Goal: Transaction & Acquisition: Purchase product/service

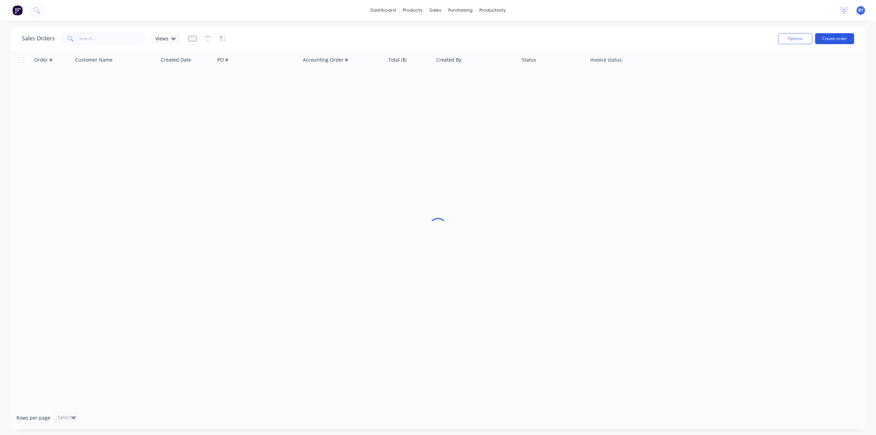
click at [838, 36] on button "Create order" at bounding box center [834, 38] width 39 height 11
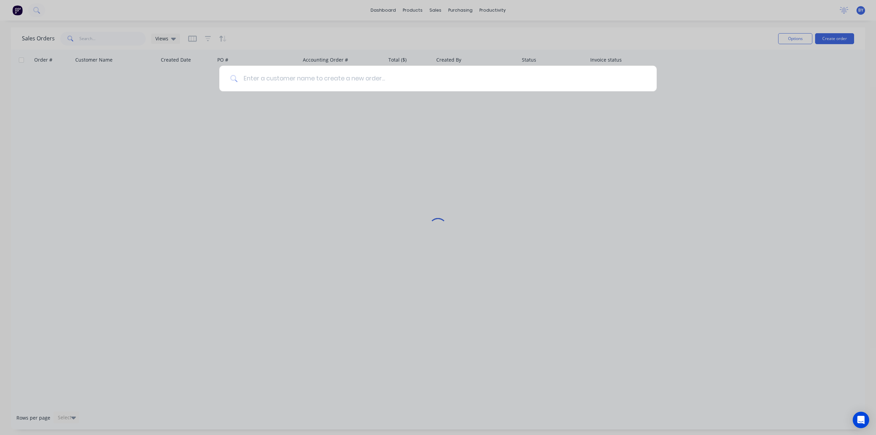
click at [453, 80] on input at bounding box center [442, 79] width 408 height 26
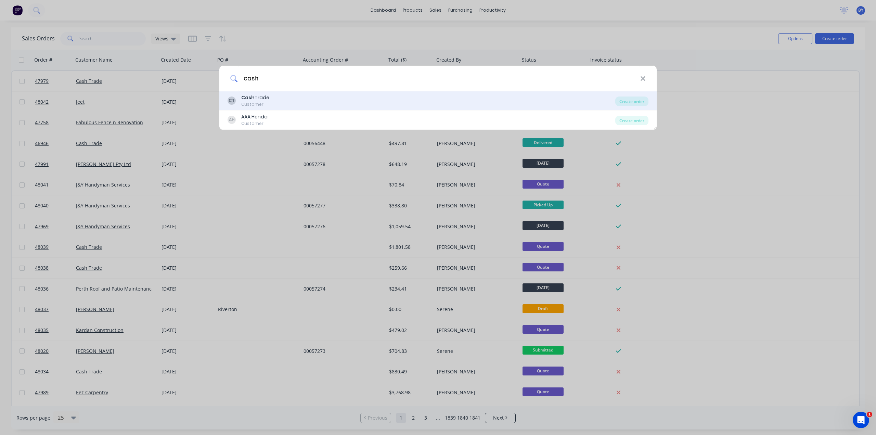
type input "cash"
click at [338, 97] on div "CT Cash Trade Customer" at bounding box center [422, 100] width 388 height 13
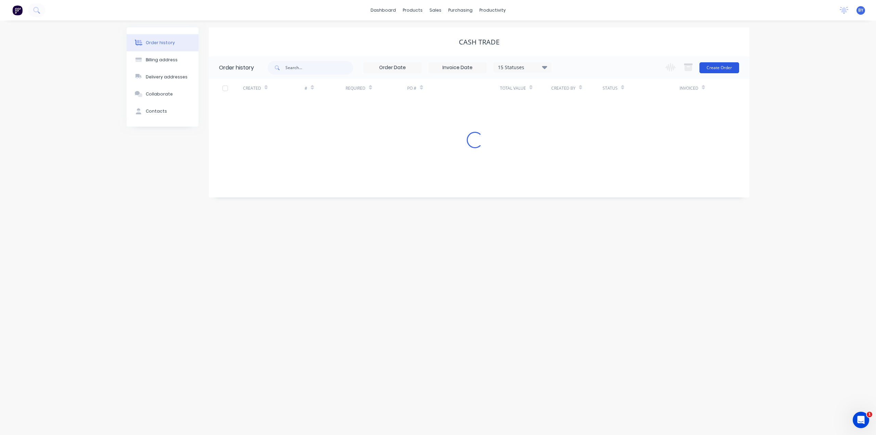
click at [722, 63] on button "Create Order" at bounding box center [719, 67] width 40 height 11
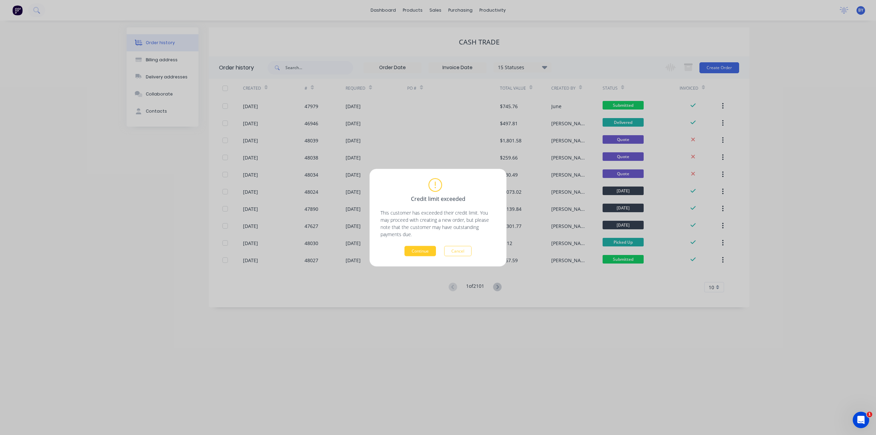
click at [428, 249] on button "Continue" at bounding box center [419, 251] width 31 height 10
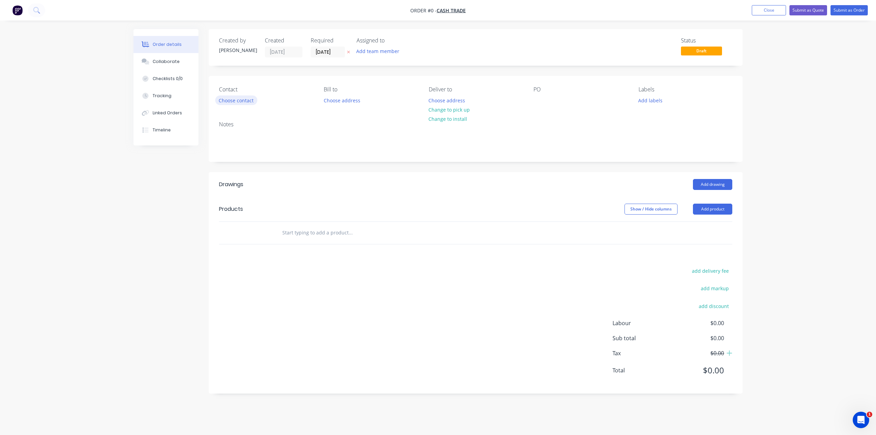
click at [240, 99] on button "Choose contact" at bounding box center [236, 99] width 42 height 9
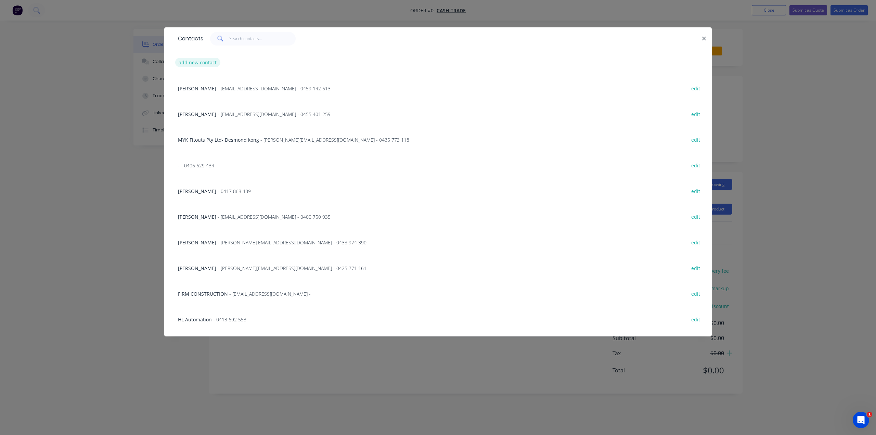
click at [196, 62] on button "add new contact" at bounding box center [197, 62] width 45 height 9
select select "AU"
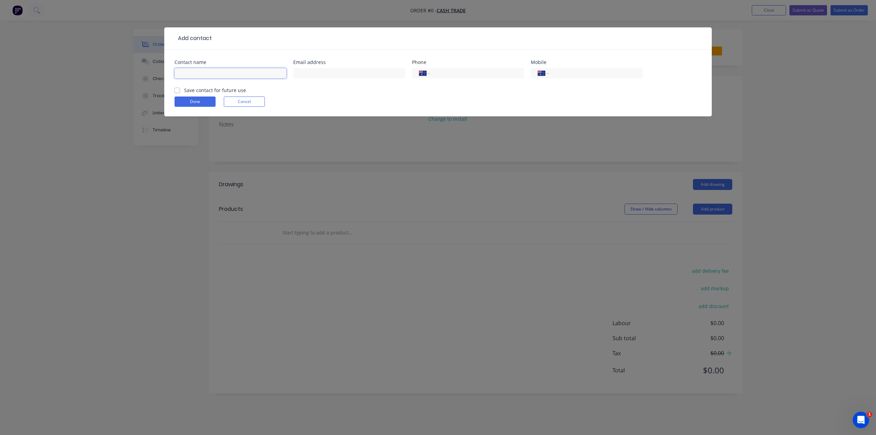
click at [199, 75] on input "text" at bounding box center [231, 73] width 112 height 10
type input "Lindsay"
click at [320, 74] on input "text" at bounding box center [349, 73] width 112 height 10
paste input "lindsaydobson@hotmail.com"
type input "lindsaydobson@hotmail.com"
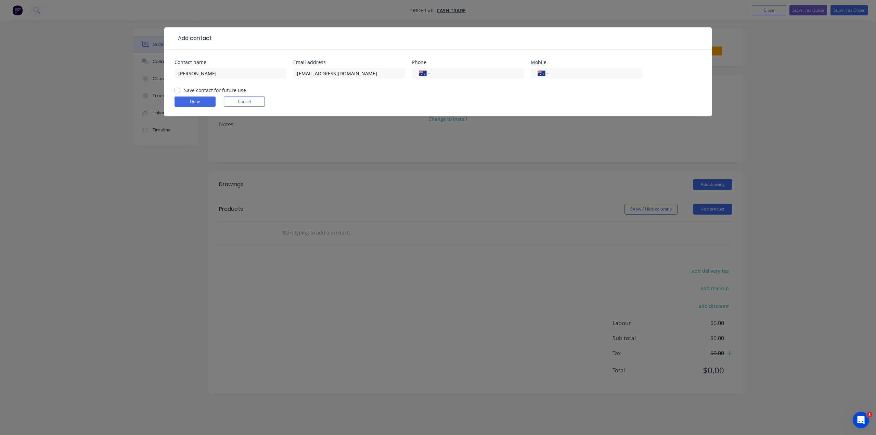
drag, startPoint x: 581, startPoint y: 75, endPoint x: 528, endPoint y: 64, distance: 54.3
click at [581, 75] on input "tel" at bounding box center [594, 73] width 82 height 8
click at [205, 101] on button "Done" at bounding box center [195, 101] width 41 height 10
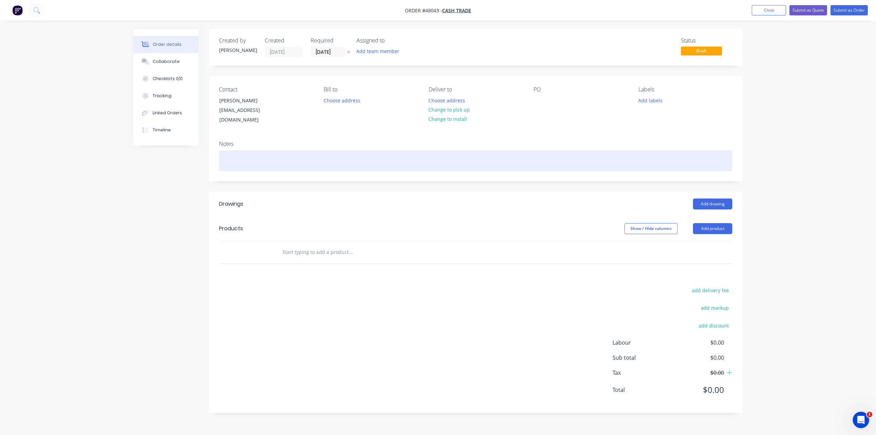
click at [486, 158] on div at bounding box center [475, 160] width 513 height 21
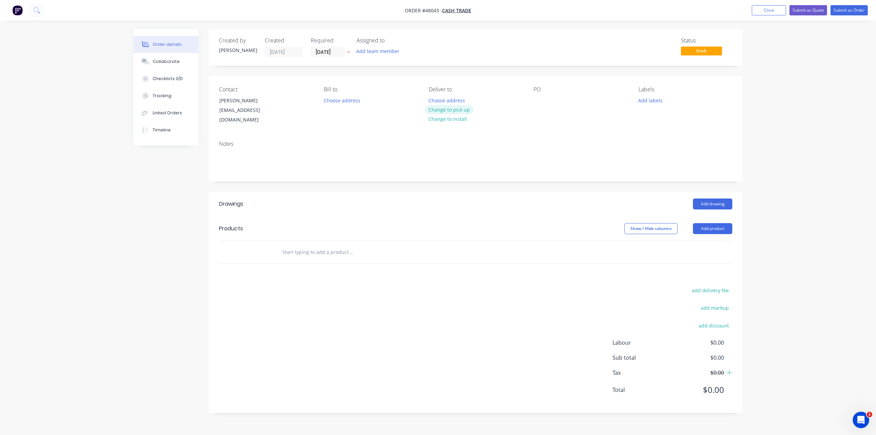
click at [461, 106] on button "Change to pick up" at bounding box center [449, 109] width 49 height 9
click at [718, 223] on button "Add product" at bounding box center [712, 228] width 39 height 11
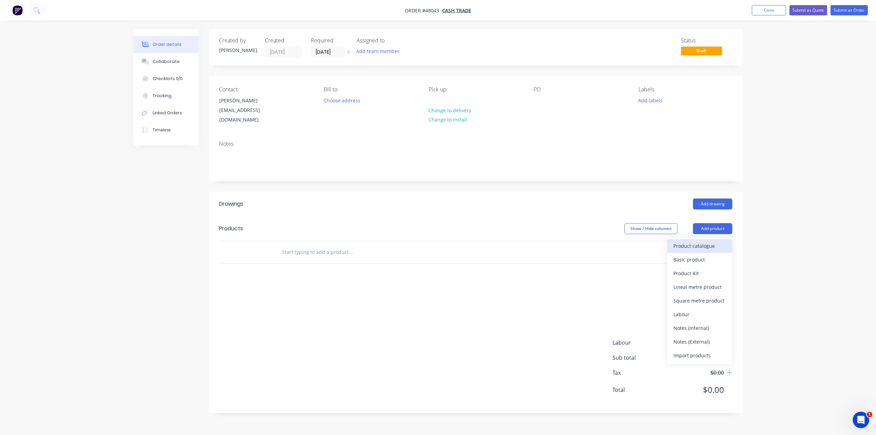
click at [712, 241] on div "Product catalogue" at bounding box center [699, 246] width 53 height 10
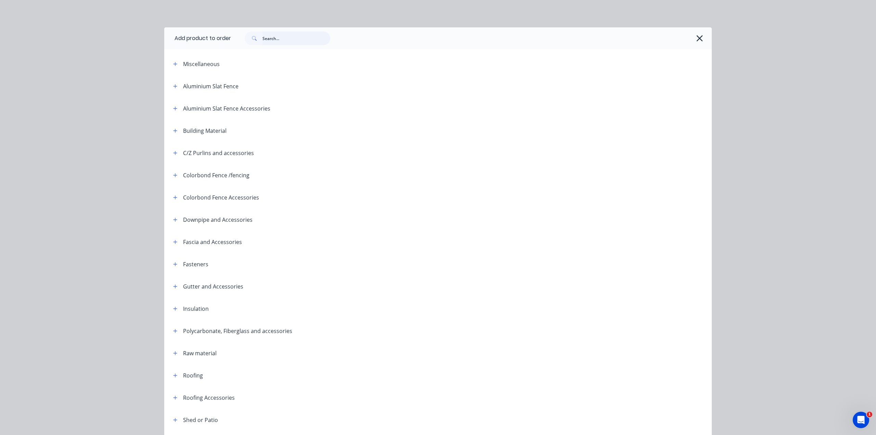
click at [285, 36] on input "text" at bounding box center [296, 38] width 68 height 14
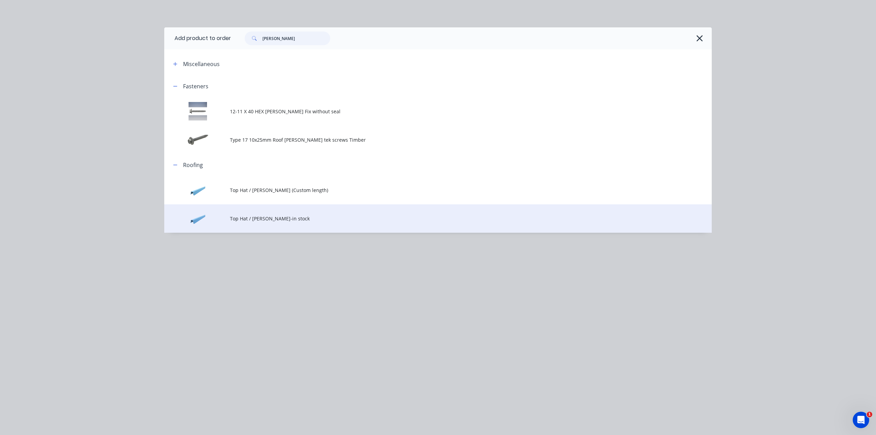
type input "batten"
click at [285, 225] on td "Top Hat / [PERSON_NAME]-in stock" at bounding box center [471, 218] width 482 height 28
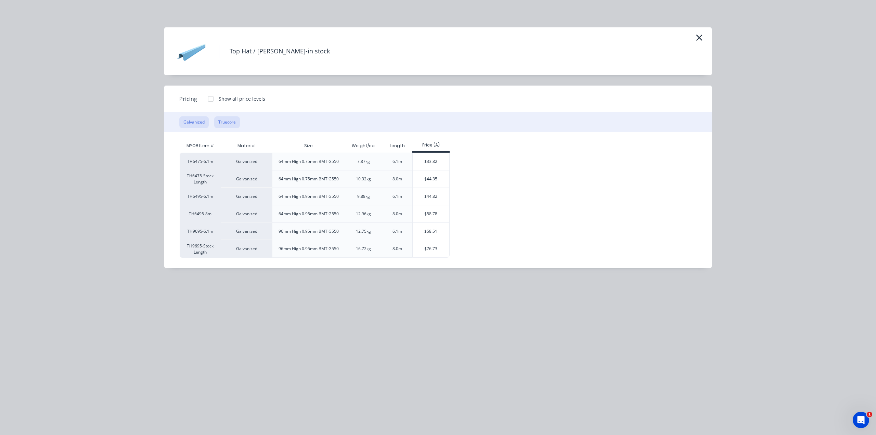
click at [221, 120] on button "Truecore" at bounding box center [227, 122] width 26 height 12
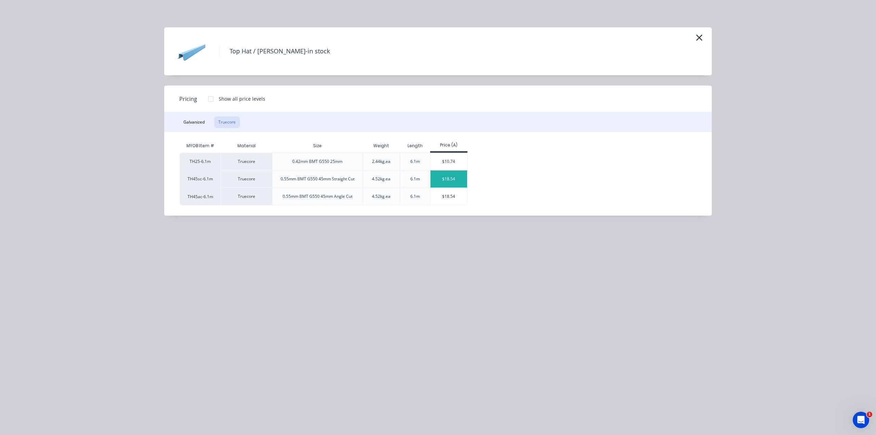
click at [455, 181] on div "$18.54" at bounding box center [448, 178] width 37 height 17
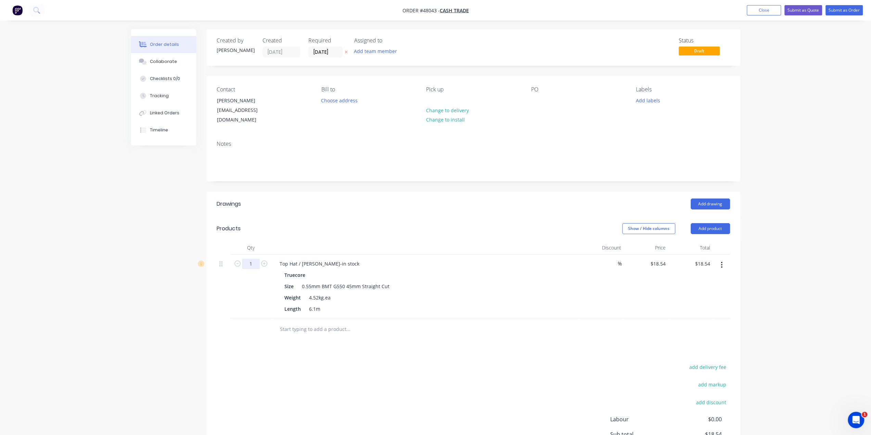
click at [247, 259] on input "1" at bounding box center [251, 264] width 18 height 10
type input "6"
type input "$111.24"
click at [502, 282] on div "Size 0.55mm BMT G550 45mm Straight Cut" at bounding box center [424, 286] width 285 height 10
click at [803, 7] on button "Submit as Quote" at bounding box center [803, 10] width 38 height 10
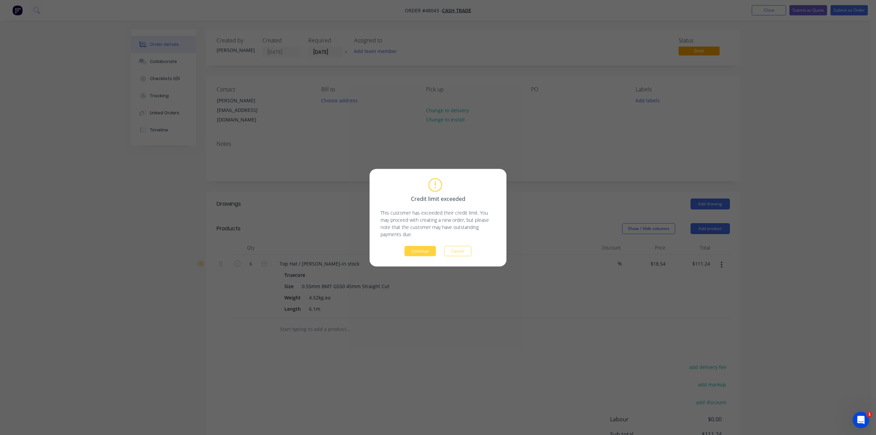
click at [421, 251] on button "Continue" at bounding box center [419, 251] width 31 height 10
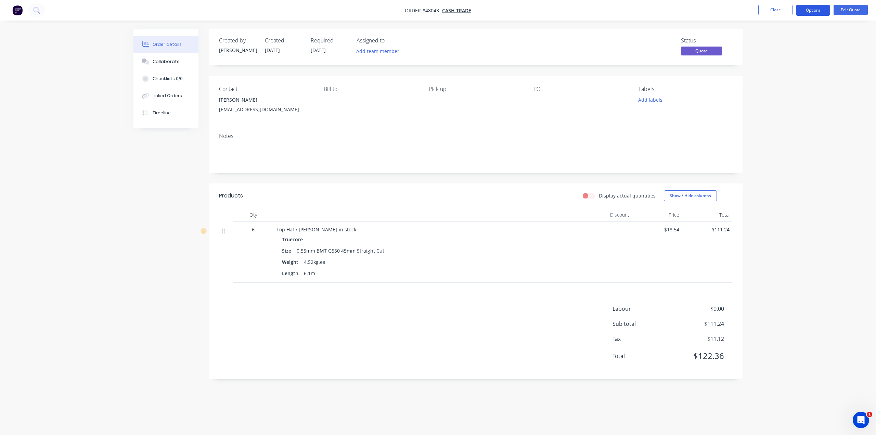
click at [807, 10] on button "Options" at bounding box center [813, 10] width 34 height 11
click at [775, 44] on div "Quote" at bounding box center [792, 42] width 63 height 10
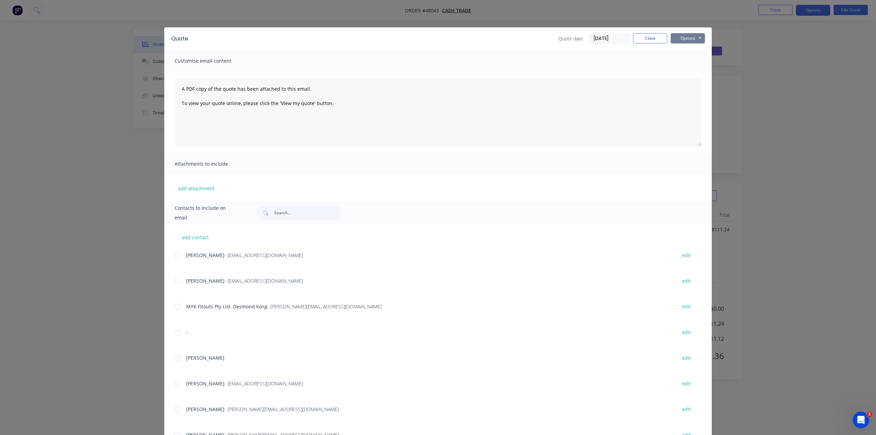
drag, startPoint x: 690, startPoint y: 36, endPoint x: 689, endPoint y: 44, distance: 9.0
click at [690, 35] on button "Options" at bounding box center [688, 38] width 34 height 10
drag, startPoint x: 689, startPoint y: 44, endPoint x: 684, endPoint y: 59, distance: 15.4
click at [684, 59] on button "Print" at bounding box center [693, 61] width 44 height 11
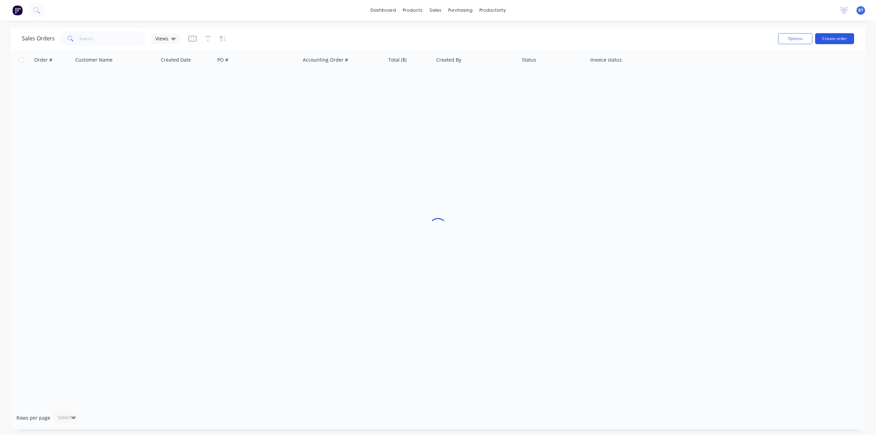
click at [839, 39] on button "Create order" at bounding box center [834, 38] width 39 height 11
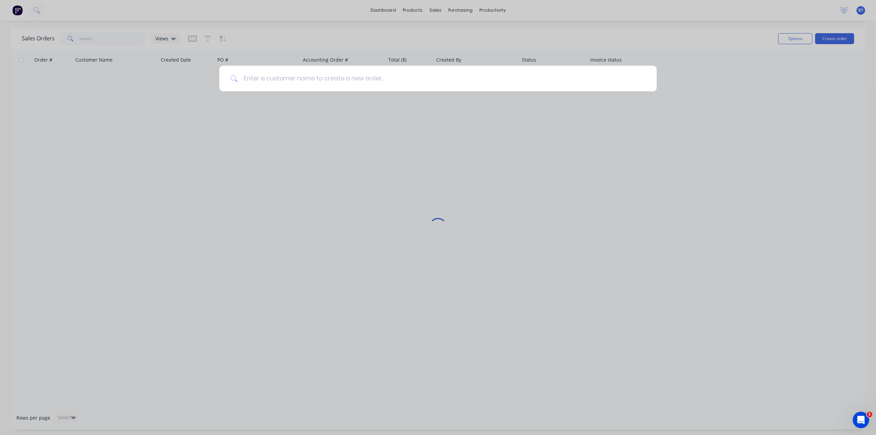
click at [331, 77] on input at bounding box center [442, 79] width 408 height 26
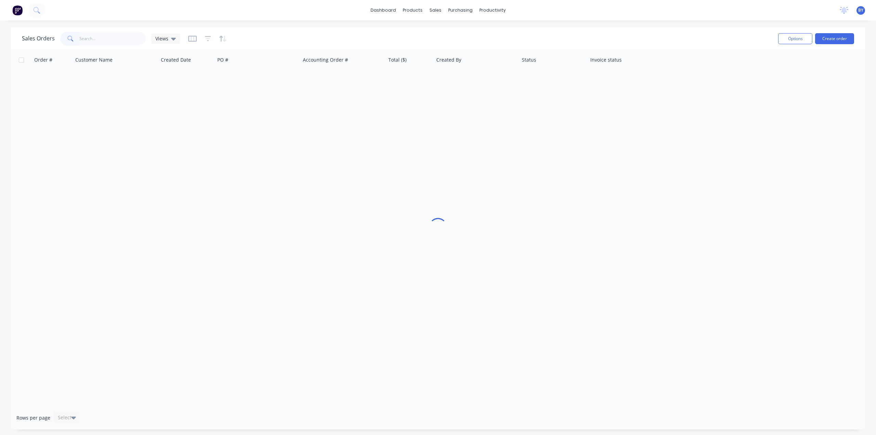
click at [118, 44] on input "text" at bounding box center [112, 39] width 67 height 14
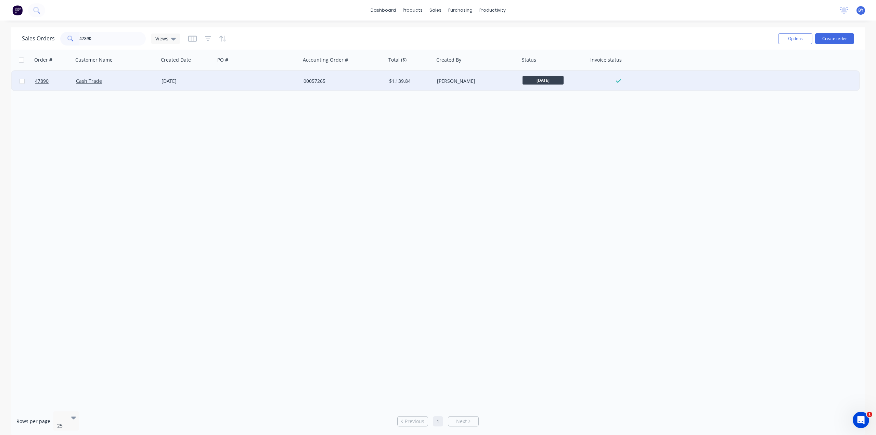
type input "47890"
click at [132, 85] on div "Cash Trade" at bounding box center [114, 81] width 76 height 7
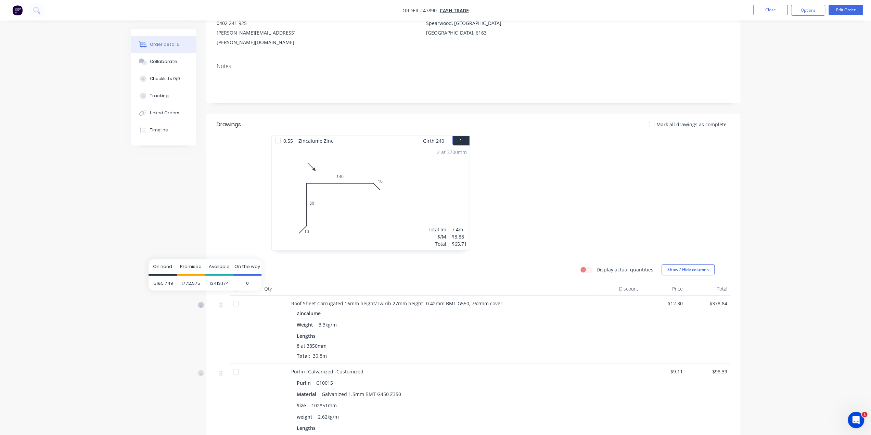
scroll to position [159, 0]
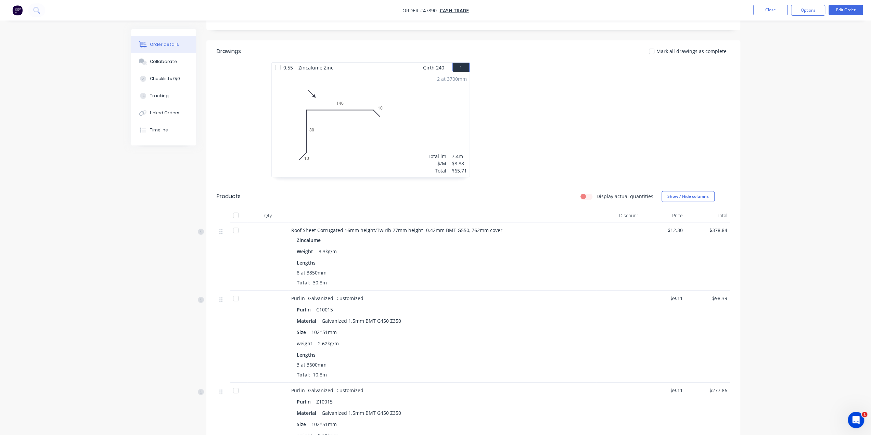
click at [18, 10] on img "button" at bounding box center [17, 10] width 10 height 10
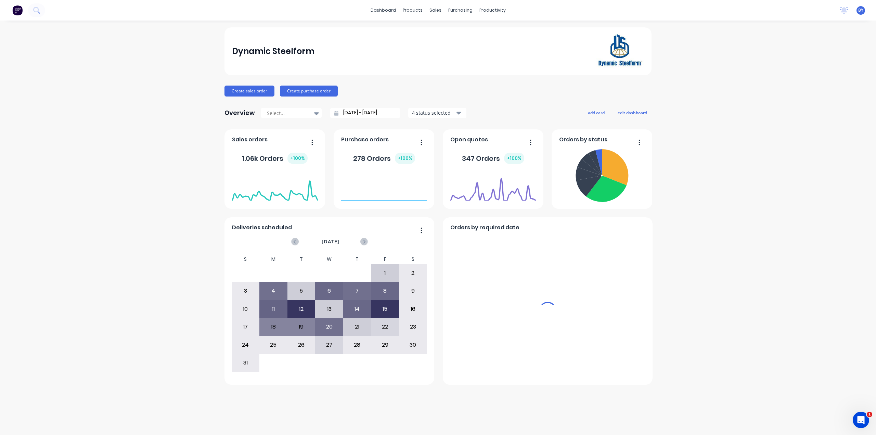
click at [430, 12] on div "sales" at bounding box center [435, 10] width 19 height 10
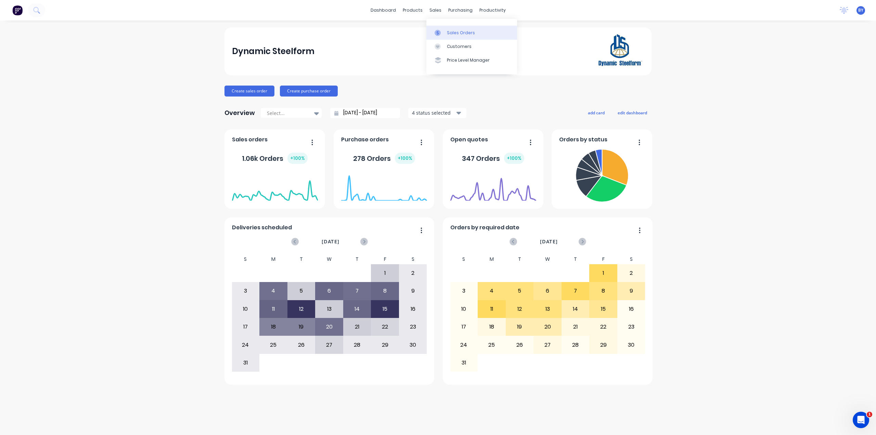
click at [446, 33] on link "Sales Orders" at bounding box center [471, 33] width 91 height 14
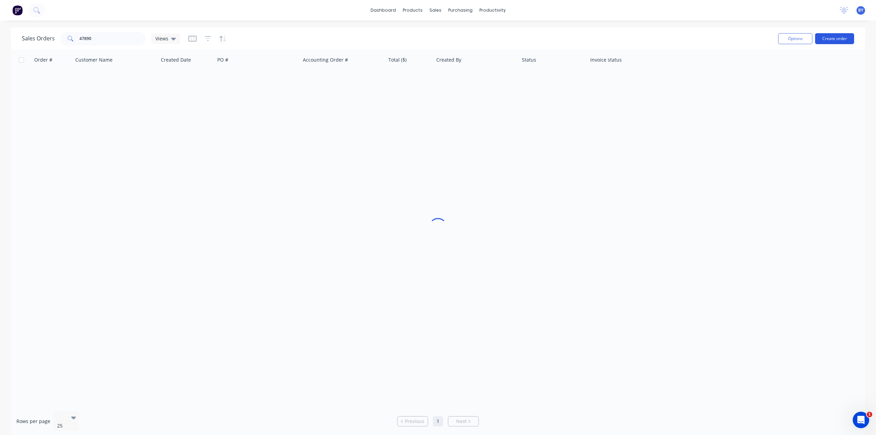
click at [826, 37] on button "Create order" at bounding box center [834, 38] width 39 height 11
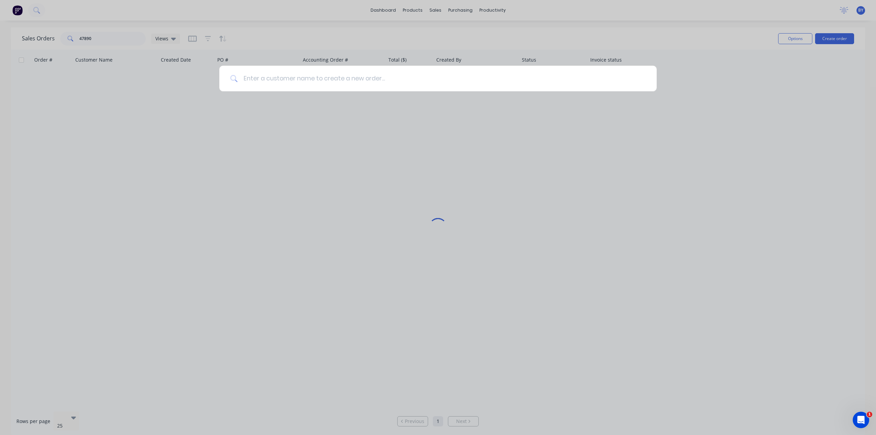
click at [389, 76] on input at bounding box center [442, 79] width 408 height 26
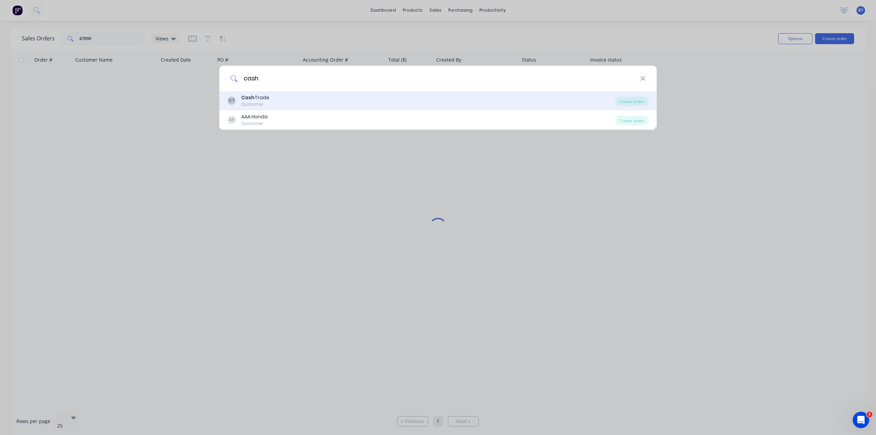
type input "cash"
click at [364, 95] on div "CT Cash Trade Customer" at bounding box center [422, 100] width 388 height 13
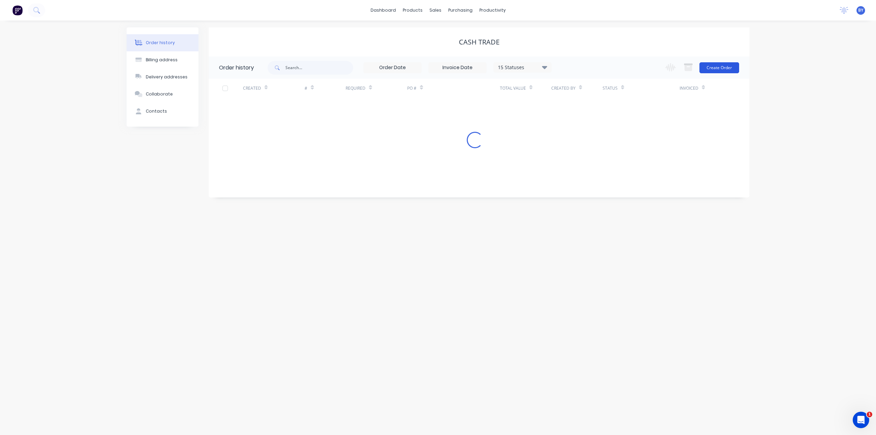
click at [727, 68] on button "Create Order" at bounding box center [719, 67] width 40 height 11
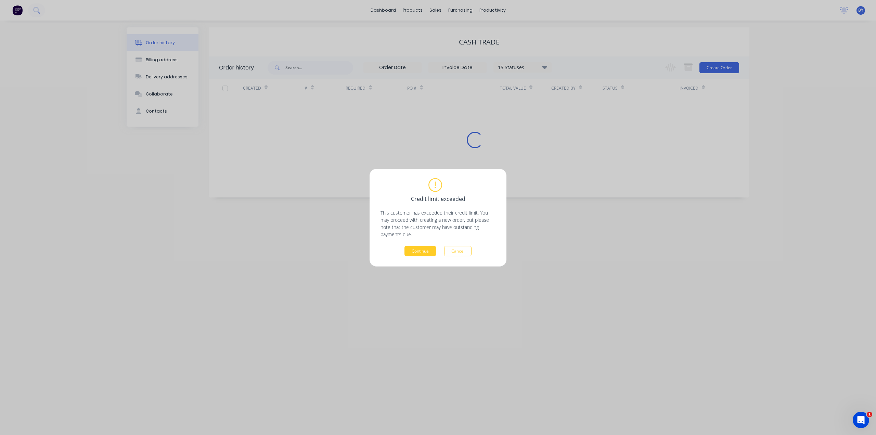
click at [427, 250] on button "Continue" at bounding box center [419, 251] width 31 height 10
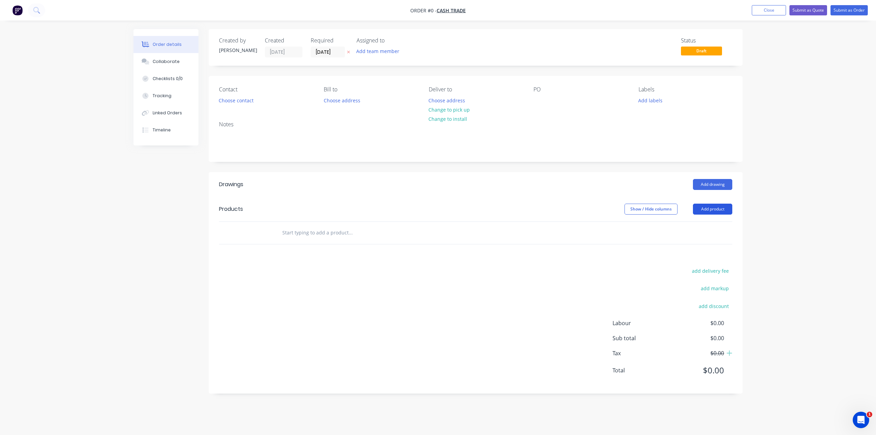
click at [713, 205] on button "Add product" at bounding box center [712, 209] width 39 height 11
click at [698, 223] on div "Product catalogue" at bounding box center [699, 226] width 53 height 10
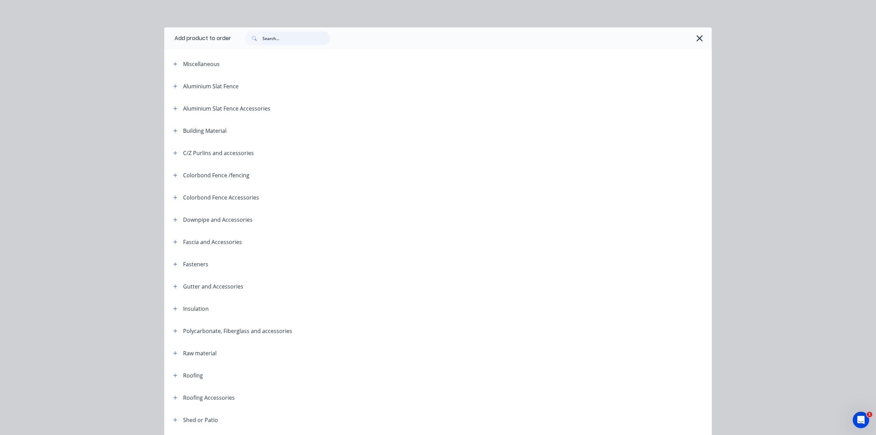
click at [284, 42] on input "text" at bounding box center [296, 38] width 68 height 14
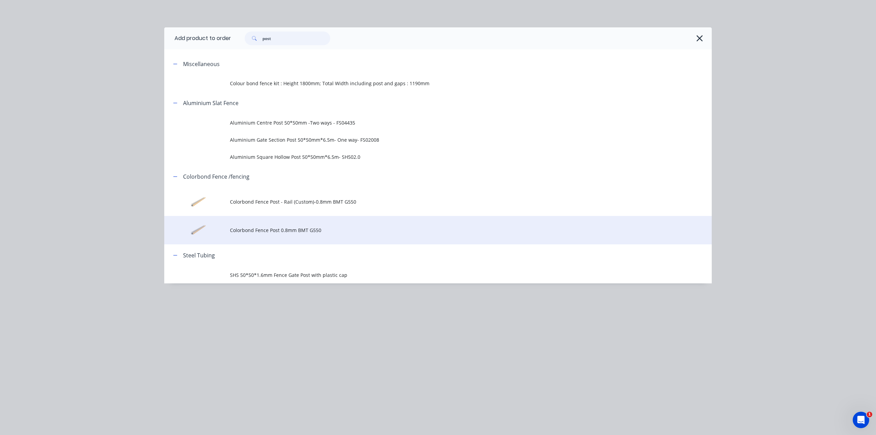
type input "post"
click at [292, 236] on td "Colorbond Fence Post 0.8mm BMT G550" at bounding box center [471, 230] width 482 height 28
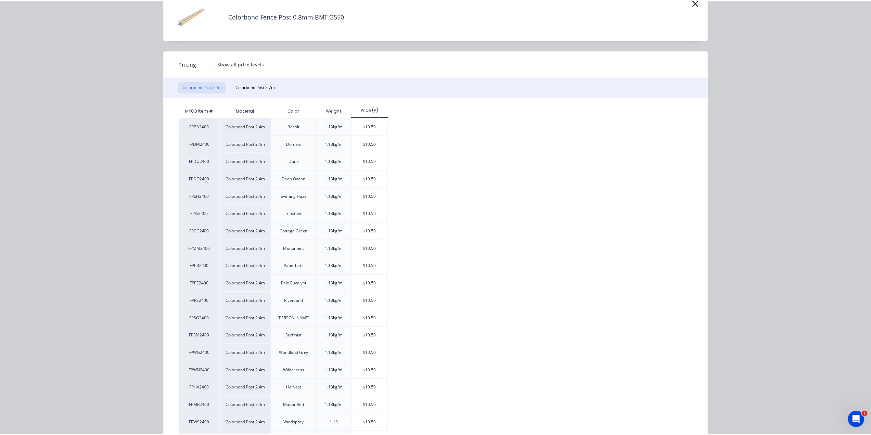
scroll to position [67, 0]
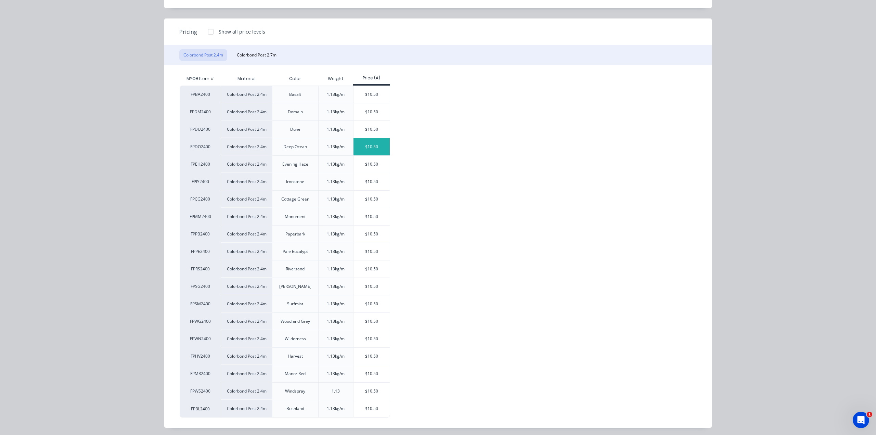
click at [372, 150] on div "$10.50" at bounding box center [371, 146] width 37 height 17
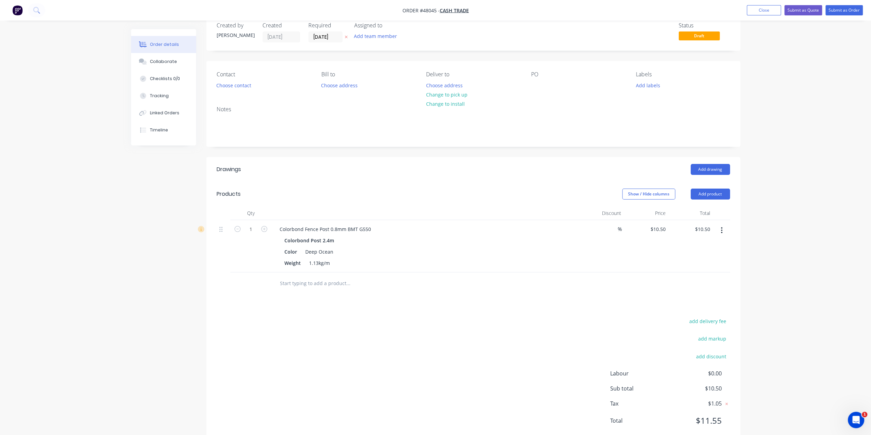
scroll to position [33, 0]
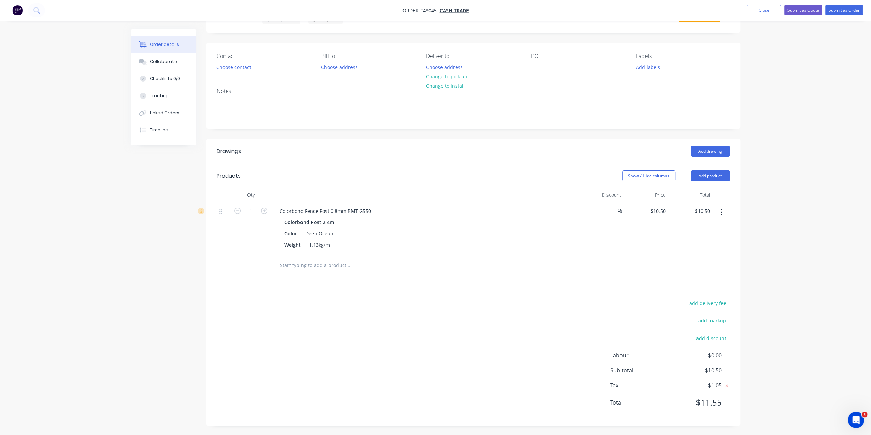
click at [396, 301] on div "add delivery fee add markup add discount Labour $0.00 Sub total $10.50 Tax $1.0…" at bounding box center [473, 356] width 513 height 117
click at [248, 208] on input "1" at bounding box center [251, 211] width 18 height 10
type input "2"
type input "$21.00"
click at [200, 295] on div "Created by [PERSON_NAME] Created [DATE] Required [DATE] Assigned to Add team me…" at bounding box center [435, 216] width 609 height 440
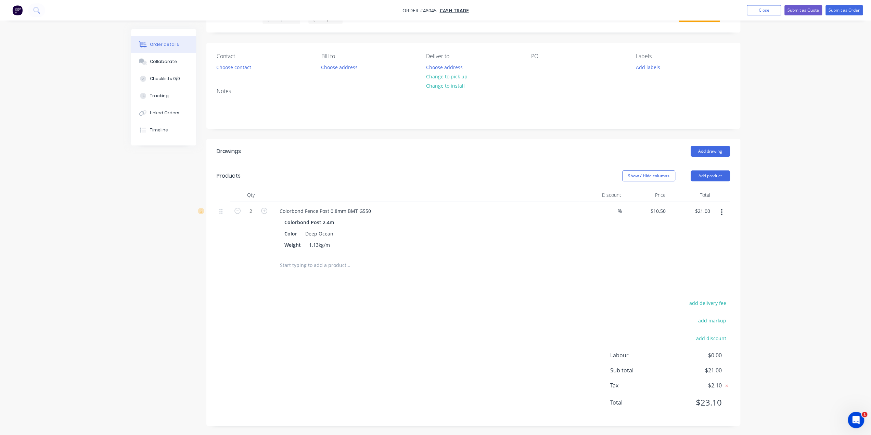
click at [533, 319] on div "add delivery fee add markup add discount Labour $0.00 Sub total $21.00 Tax $2.1…" at bounding box center [473, 356] width 513 height 117
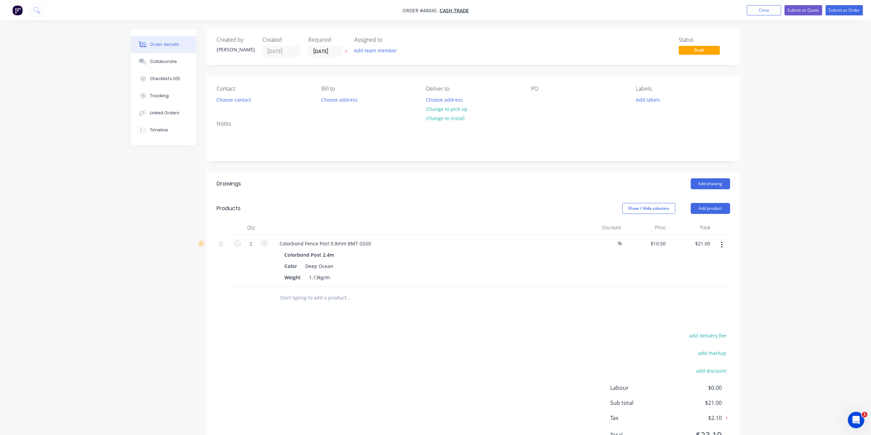
scroll to position [0, 0]
click at [703, 203] on header "Products Show / Hide columns Add product" at bounding box center [473, 209] width 534 height 25
click at [703, 206] on button "Add product" at bounding box center [709, 209] width 39 height 11
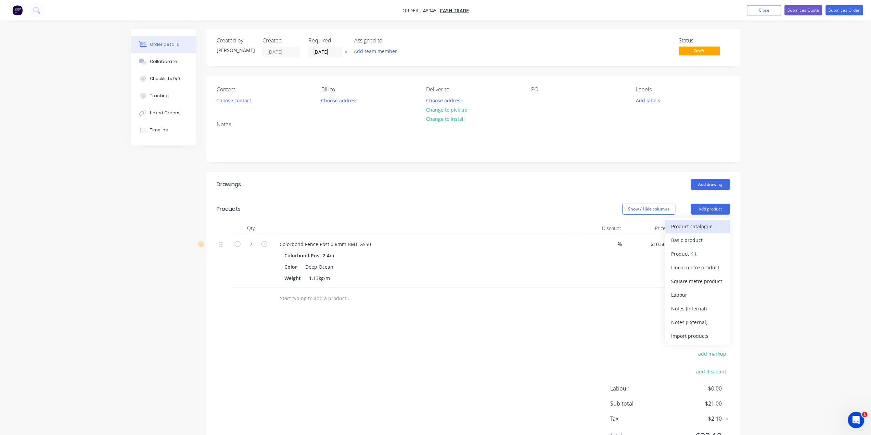
click at [699, 225] on div "Product catalogue" at bounding box center [697, 226] width 53 height 10
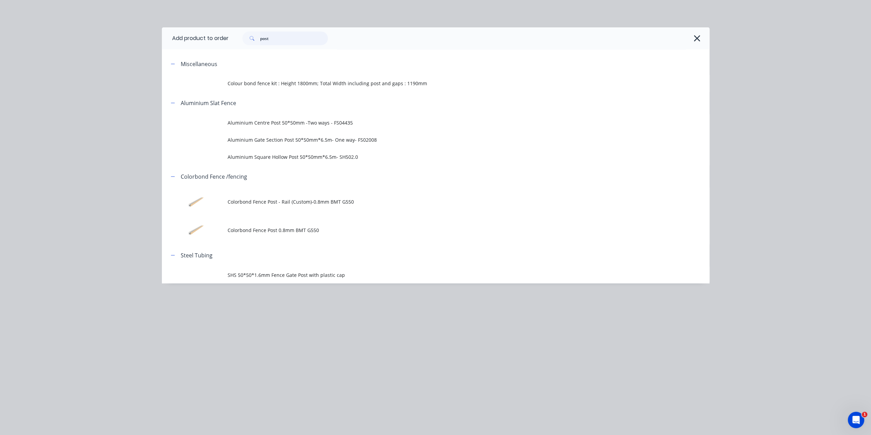
drag, startPoint x: 289, startPoint y: 40, endPoint x: 196, endPoint y: 33, distance: 93.3
click at [196, 33] on header "Add product to order post" at bounding box center [435, 38] width 547 height 22
type input "s"
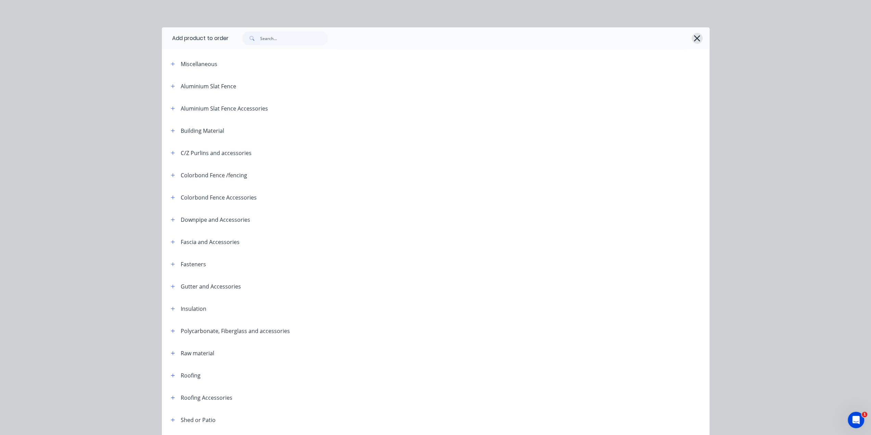
click at [697, 39] on icon "button" at bounding box center [696, 39] width 7 height 10
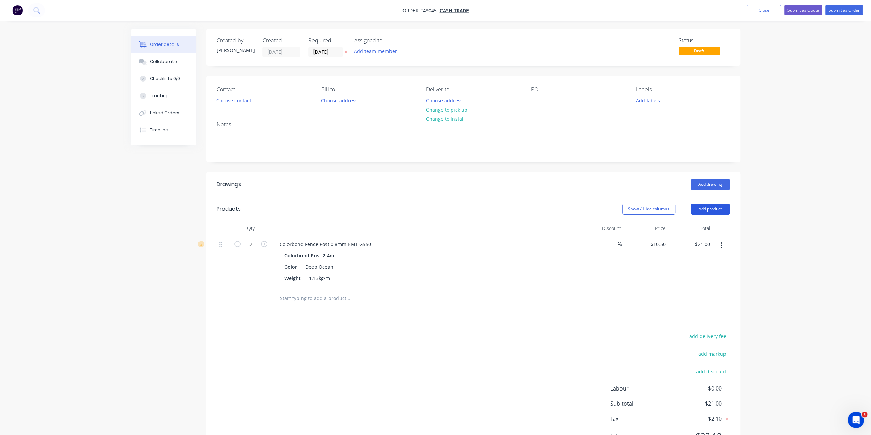
click at [712, 205] on button "Add product" at bounding box center [709, 209] width 39 height 11
click at [699, 223] on div "Product catalogue" at bounding box center [697, 226] width 53 height 10
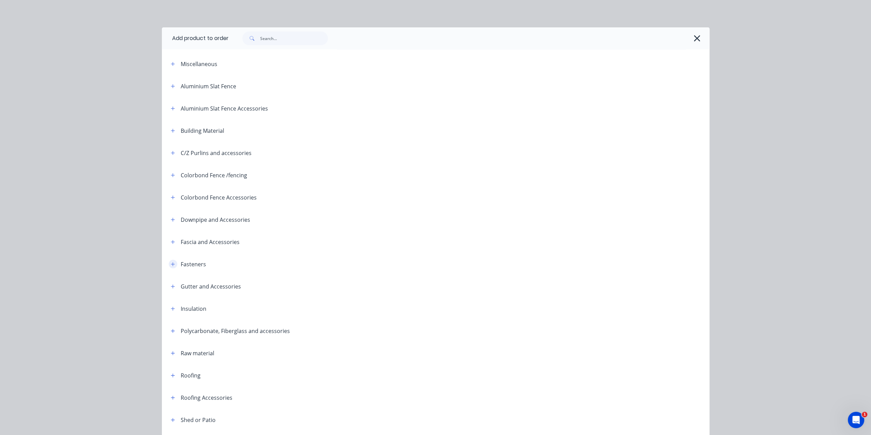
click at [172, 263] on button "button" at bounding box center [173, 264] width 9 height 9
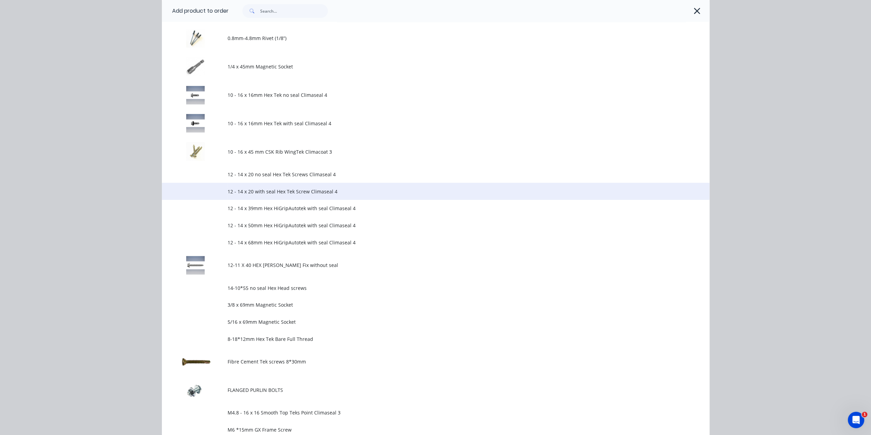
scroll to position [262, 0]
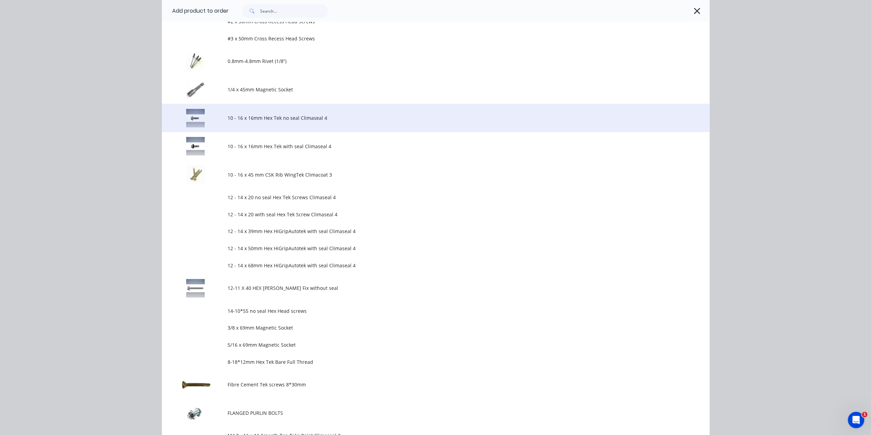
click at [359, 119] on span "10 - 16 x 16mm Hex Tek no seal Climaseal 4" at bounding box center [420, 117] width 385 height 7
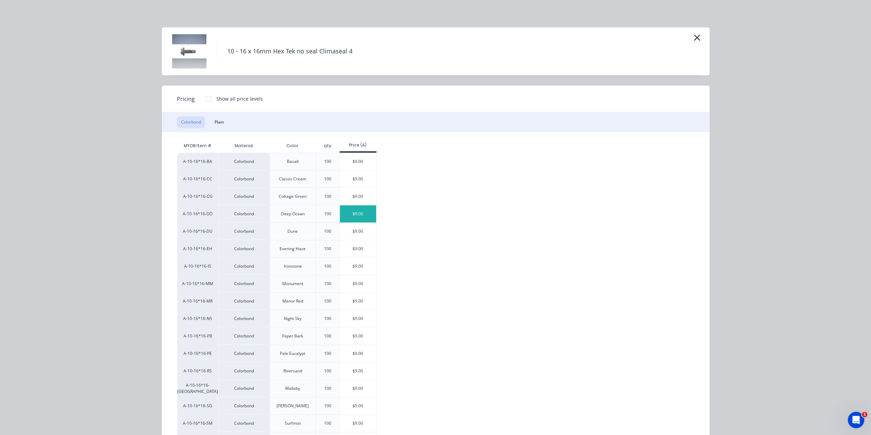
click at [342, 214] on div "$9.00" at bounding box center [358, 213] width 37 height 17
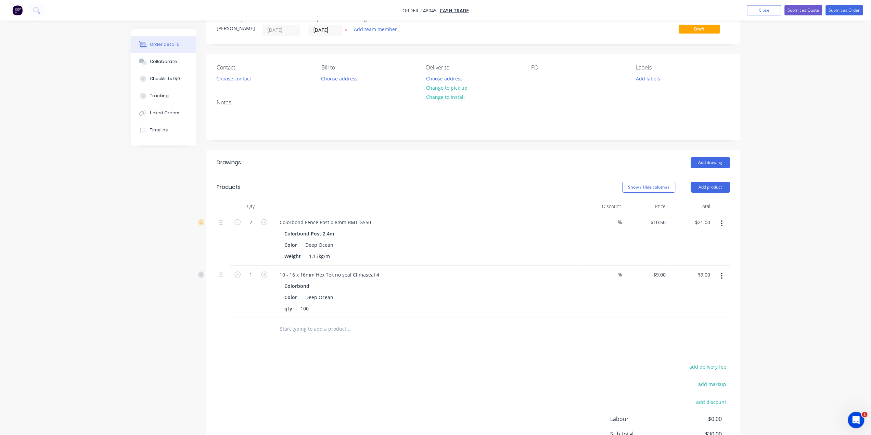
scroll to position [23, 0]
click at [520, 312] on div "10 - 16 x 16mm Hex Tek no seal Climaseal 4 Colorbond Color Deep Ocean qty 100" at bounding box center [425, 291] width 308 height 52
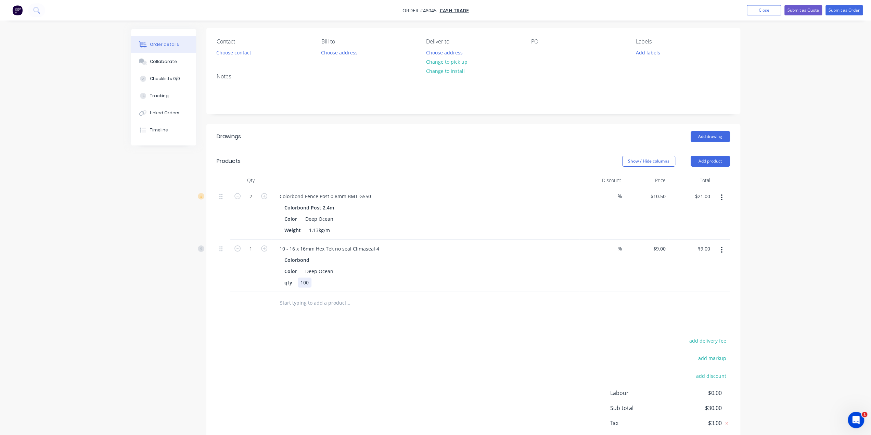
scroll to position [86, 0]
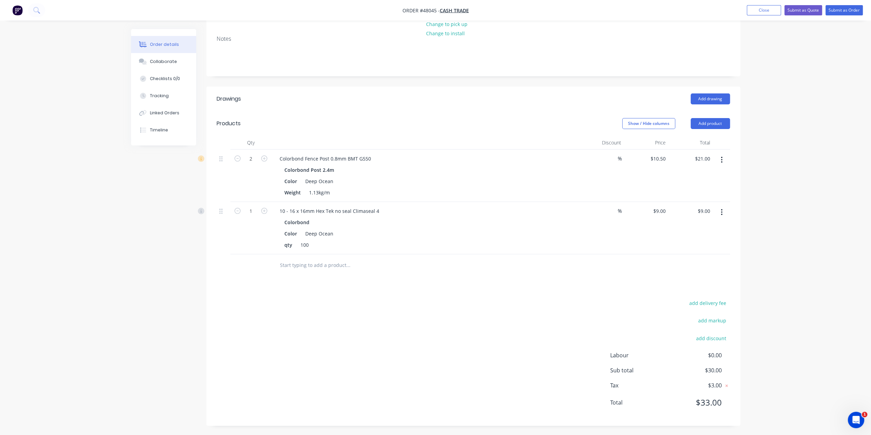
click at [544, 298] on div "add delivery fee add markup add discount Labour $0.00 Sub total $30.00 Tax $3.0…" at bounding box center [473, 356] width 513 height 117
click at [556, 307] on div "add delivery fee add markup add discount Labour $0.00 Sub total $30.00 Tax $3.0…" at bounding box center [473, 356] width 513 height 117
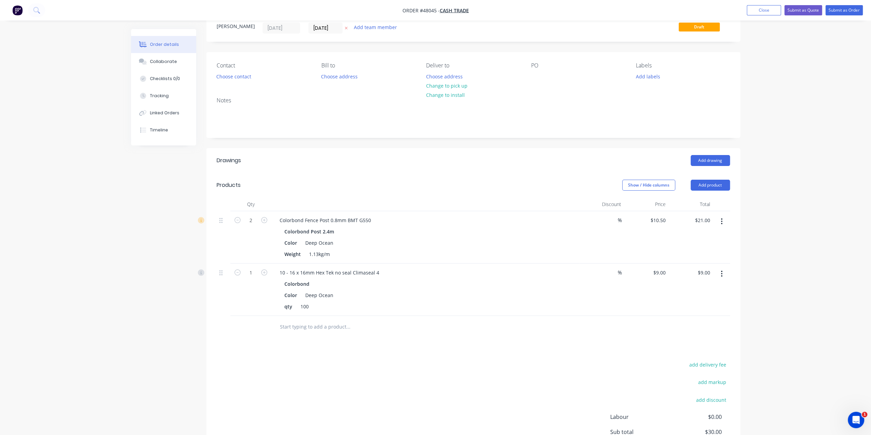
scroll to position [0, 0]
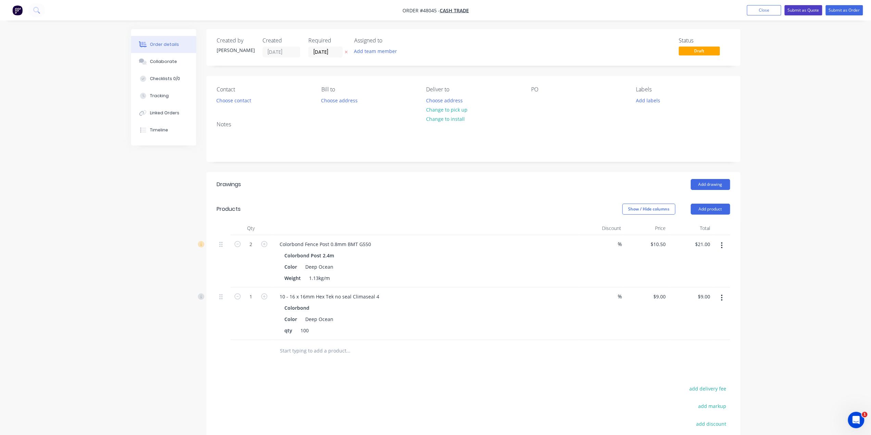
click at [799, 11] on button "Submit as Quote" at bounding box center [803, 10] width 38 height 10
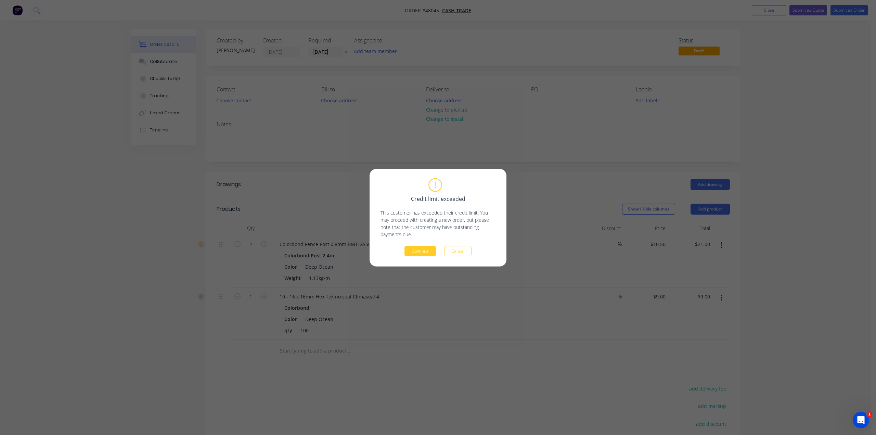
click at [415, 251] on button "Continue" at bounding box center [419, 251] width 31 height 10
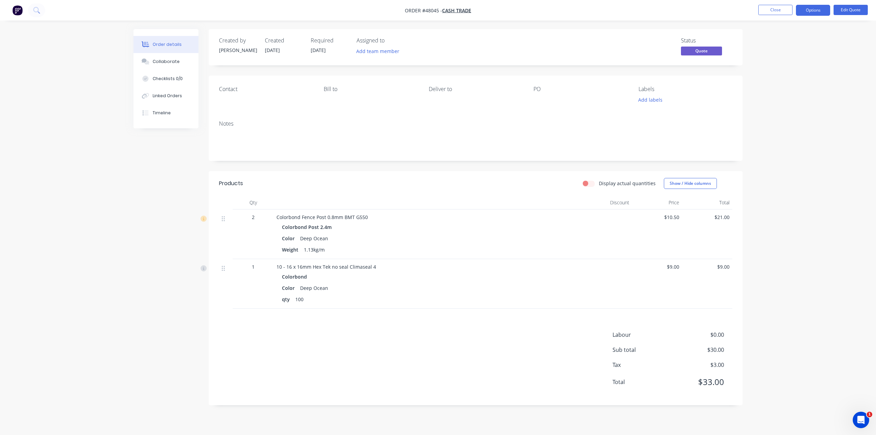
click at [789, 210] on div "Order details Collaborate Checklists 0/0 Linked Orders Timeline Order details C…" at bounding box center [438, 217] width 876 height 435
click at [586, 294] on div at bounding box center [607, 284] width 50 height 50
click at [509, 292] on div "Color Deep Ocean" at bounding box center [428, 288] width 292 height 10
click at [848, 12] on button "Edit Quote" at bounding box center [851, 10] width 34 height 10
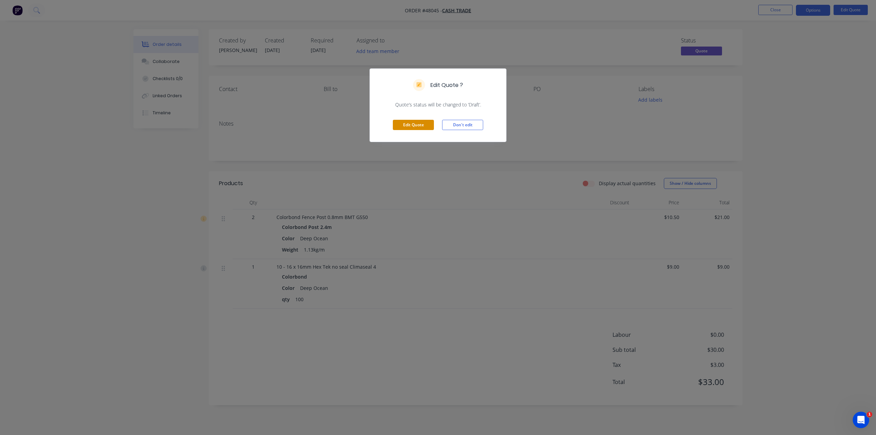
click at [416, 121] on button "Edit Quote" at bounding box center [413, 125] width 41 height 10
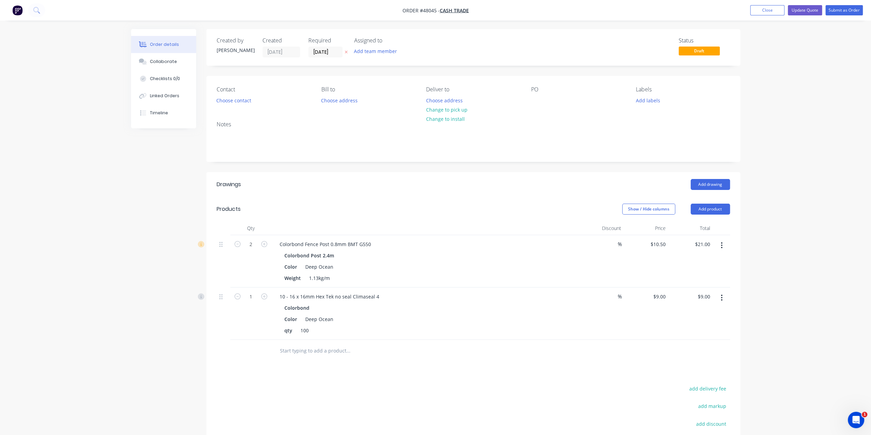
click at [723, 299] on button "button" at bounding box center [721, 298] width 16 height 12
click at [254, 249] on input "1" at bounding box center [251, 244] width 18 height 10
type input "0.08"
type input "$0.72"
click at [271, 324] on div "0.08" at bounding box center [250, 313] width 41 height 52
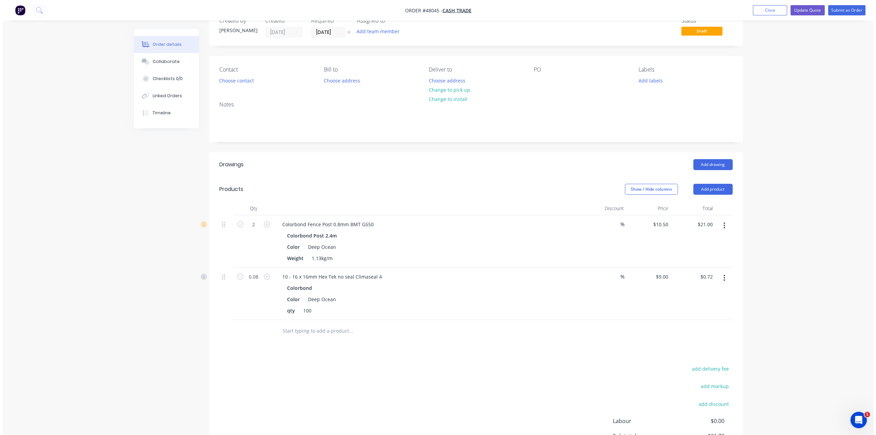
scroll to position [86, 0]
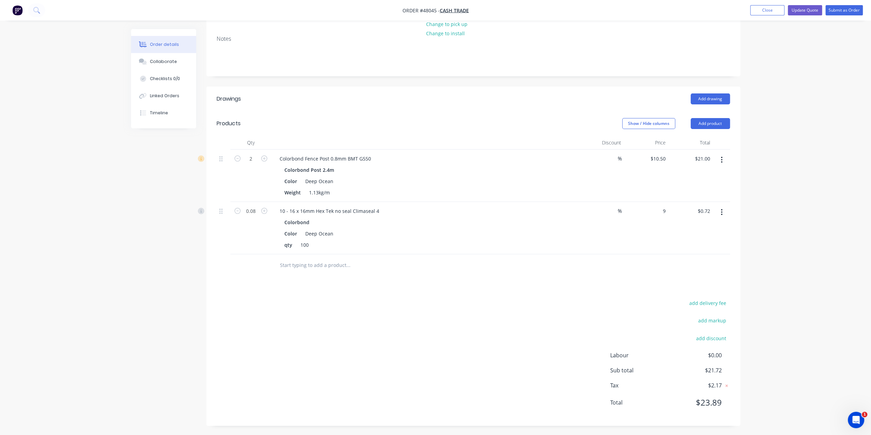
drag, startPoint x: 657, startPoint y: 211, endPoint x: 669, endPoint y: 219, distance: 14.0
click at [658, 211] on div "9 $9.00" at bounding box center [659, 211] width 18 height 10
type input "$0.00"
click at [678, 219] on div "$0.00 $0.00" at bounding box center [690, 228] width 44 height 52
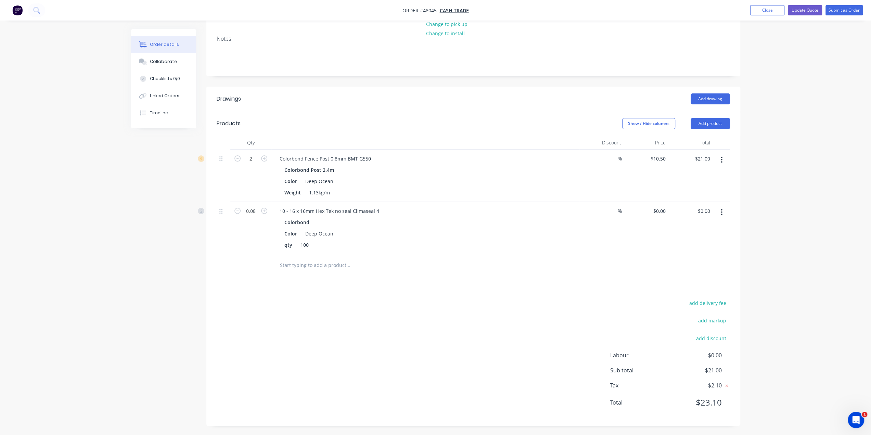
click at [649, 252] on div "$0.00 $0.00" at bounding box center [646, 228] width 44 height 52
click at [809, 12] on button "Update Quote" at bounding box center [805, 10] width 34 height 10
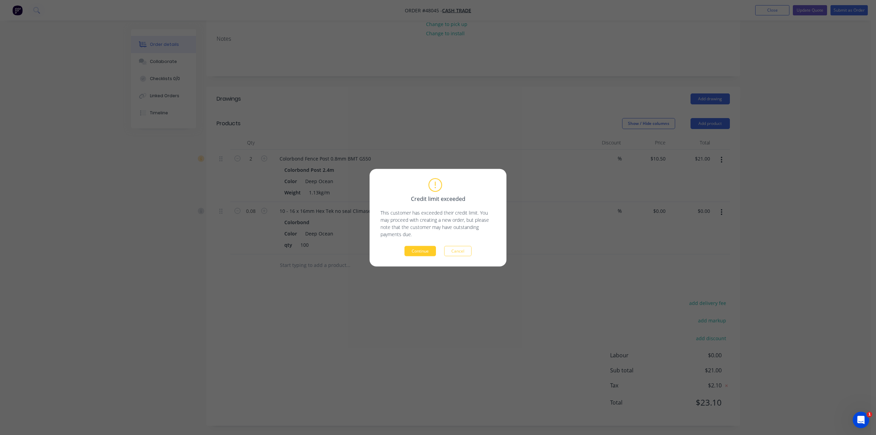
click at [426, 255] on button "Continue" at bounding box center [419, 251] width 31 height 10
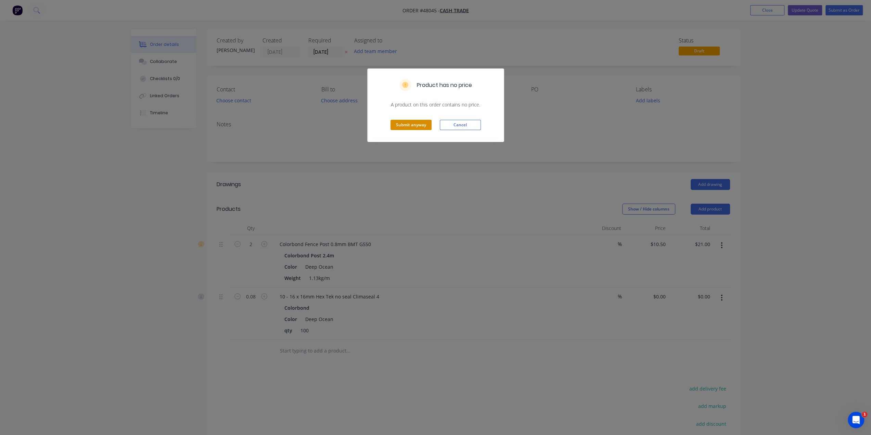
click at [406, 126] on button "Submit anyway" at bounding box center [410, 125] width 41 height 10
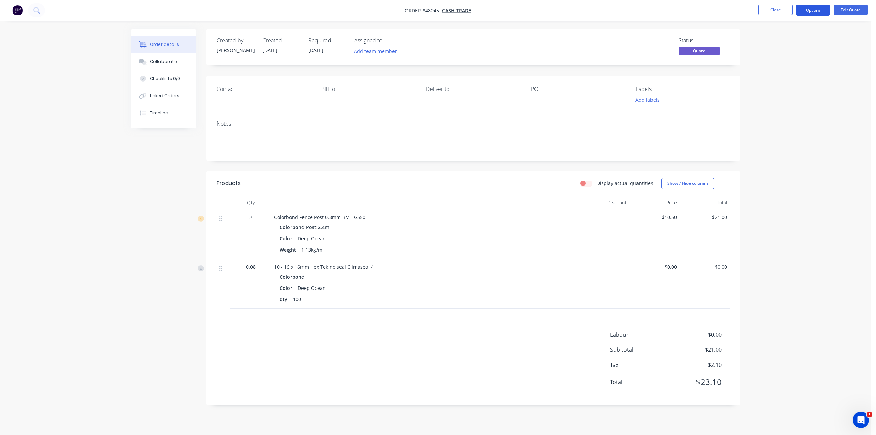
click at [817, 10] on button "Options" at bounding box center [813, 10] width 34 height 11
click at [790, 83] on div "Convert to Order" at bounding box center [792, 83] width 63 height 10
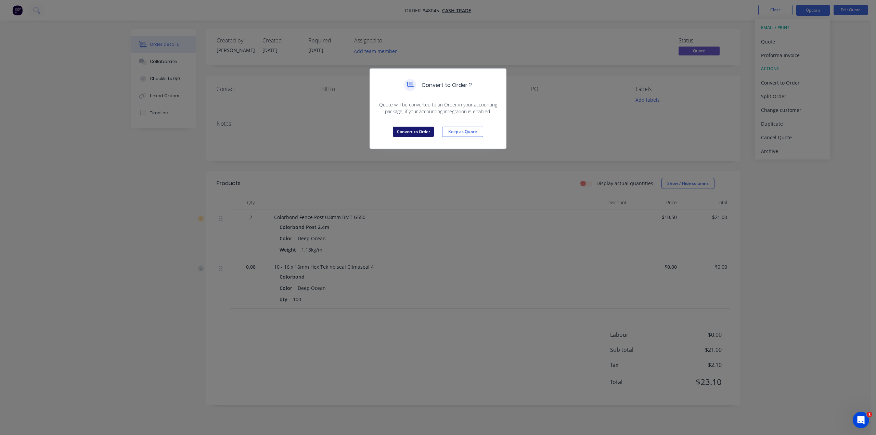
click at [424, 133] on button "Convert to Order" at bounding box center [413, 132] width 41 height 10
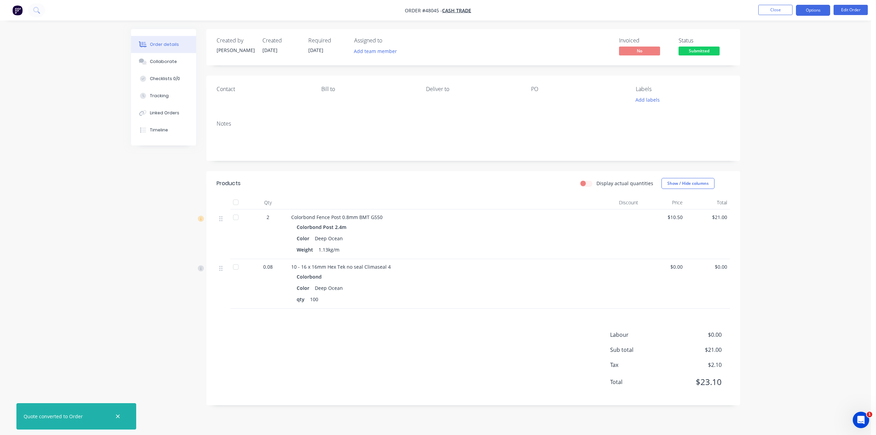
click at [814, 11] on button "Options" at bounding box center [813, 10] width 34 height 11
click at [794, 98] on div "Delivery Docket" at bounding box center [792, 96] width 63 height 10
click at [782, 68] on div "Without pricing" at bounding box center [792, 69] width 63 height 10
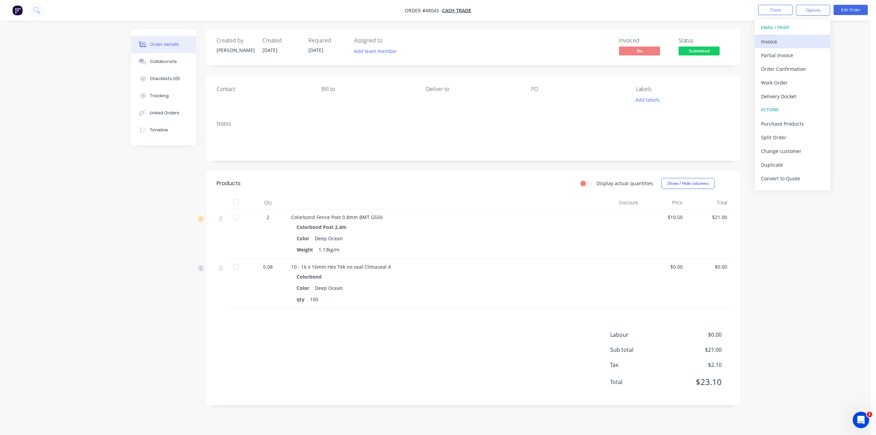
click at [772, 42] on div "Invoice" at bounding box center [792, 42] width 63 height 10
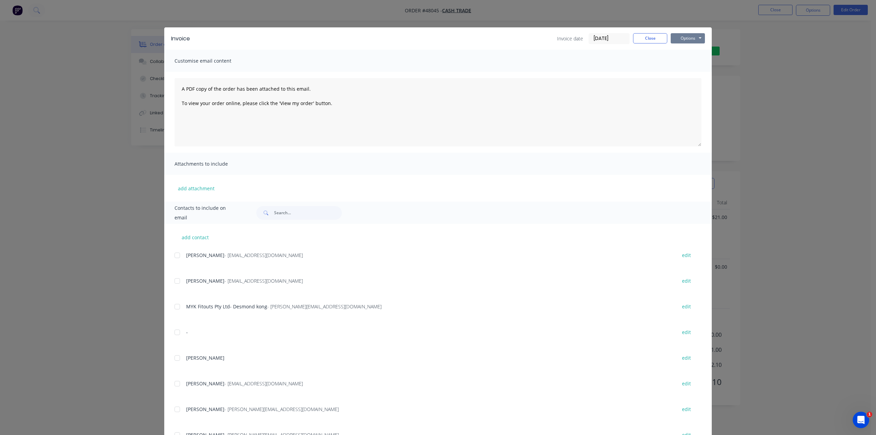
click at [681, 39] on button "Options" at bounding box center [688, 38] width 34 height 10
click at [685, 63] on button "Print" at bounding box center [693, 61] width 44 height 11
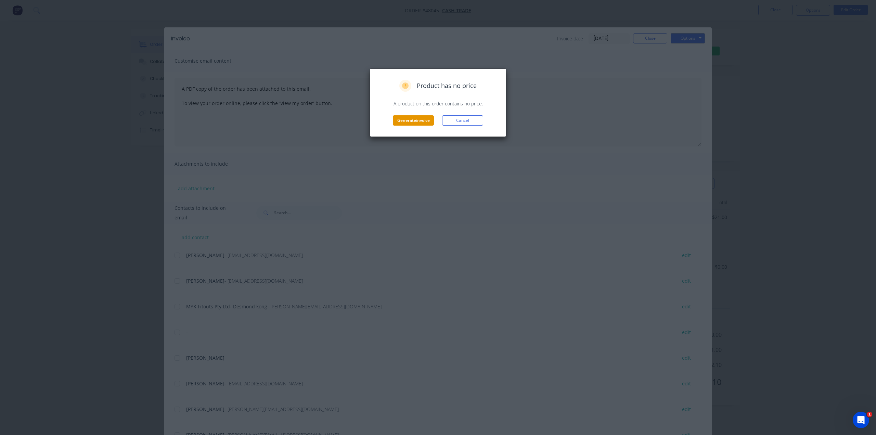
click at [416, 121] on button "Generate invoice" at bounding box center [413, 120] width 41 height 10
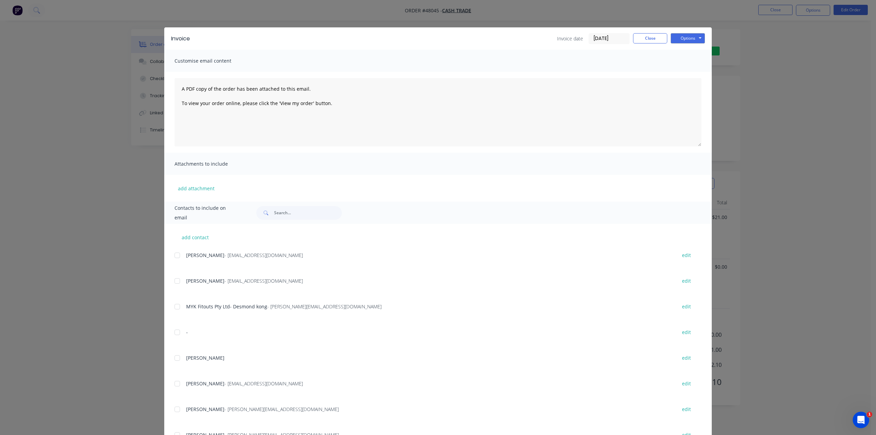
click at [852, 83] on div "Invoice Invoice date [DATE] Close Options Preview Print Email Customise email c…" at bounding box center [438, 217] width 876 height 435
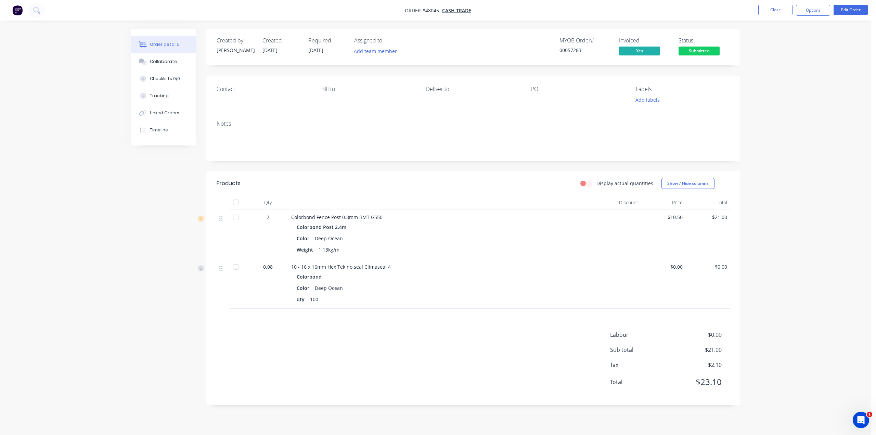
click at [486, 402] on div "Products Display actual quantities Show / Hide columns Qty Discount Price Total…" at bounding box center [473, 288] width 534 height 234
click at [515, 369] on div "Labour $0.00 Sub total $21.00 Tax $2.10 Total $23.10" at bounding box center [473, 363] width 513 height 64
click at [472, 372] on div "Labour $0.00 Sub total $21.00 Tax $2.10 Total $23.10" at bounding box center [473, 363] width 513 height 64
click at [472, 373] on div "Labour $0.00 Sub total $21.00 Tax $2.10 Total $23.10" at bounding box center [473, 363] width 513 height 64
click at [472, 371] on div "Labour $0.00 Sub total $21.00 Tax $2.10 Total $23.10" at bounding box center [473, 363] width 513 height 64
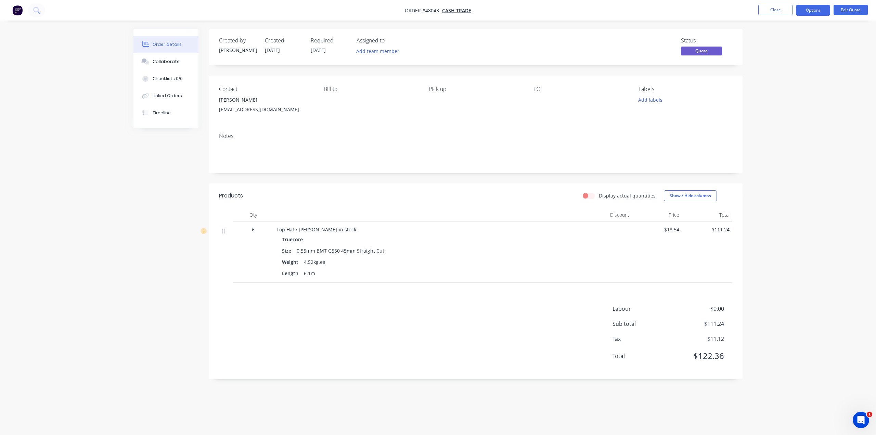
click at [12, 12] on img "button" at bounding box center [17, 10] width 10 height 10
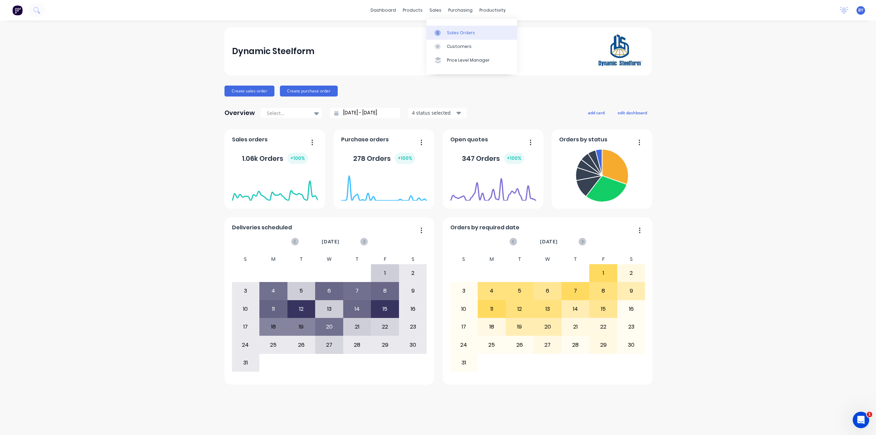
click at [448, 32] on div "Sales Orders" at bounding box center [461, 33] width 28 height 6
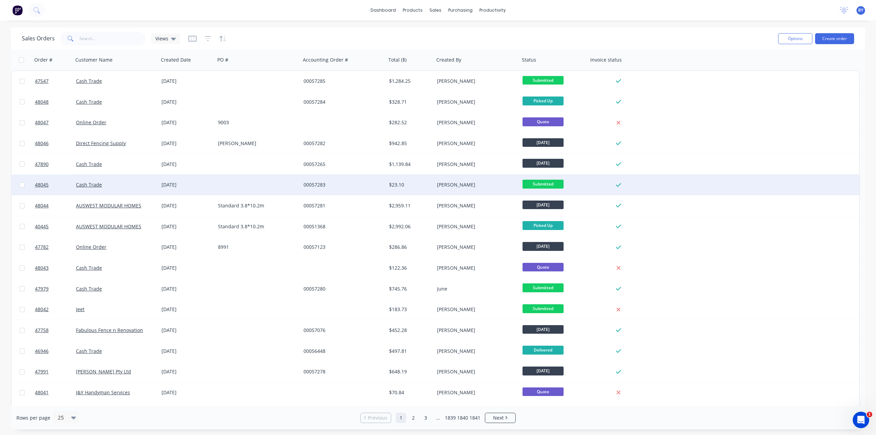
click at [266, 188] on div at bounding box center [258, 185] width 86 height 21
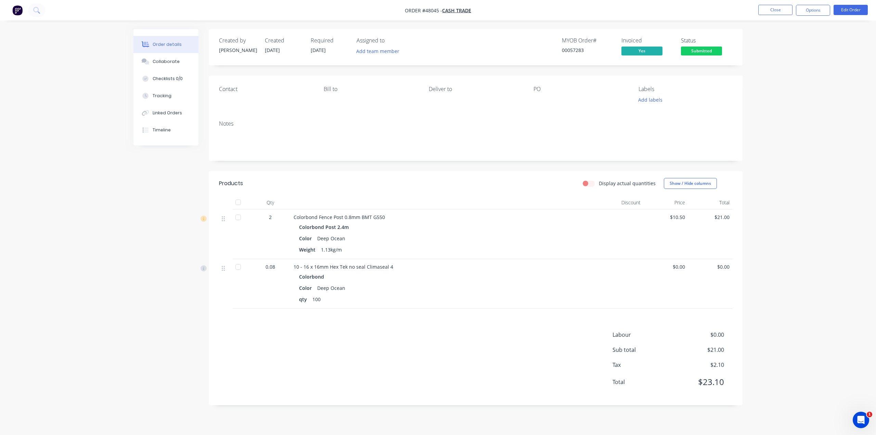
click at [693, 53] on span "Submitted" at bounding box center [701, 51] width 41 height 9
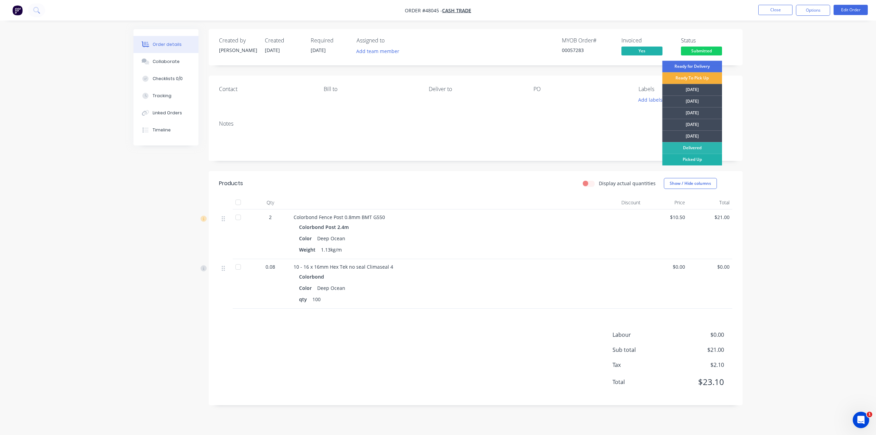
click at [696, 159] on div "Picked Up" at bounding box center [692, 160] width 60 height 12
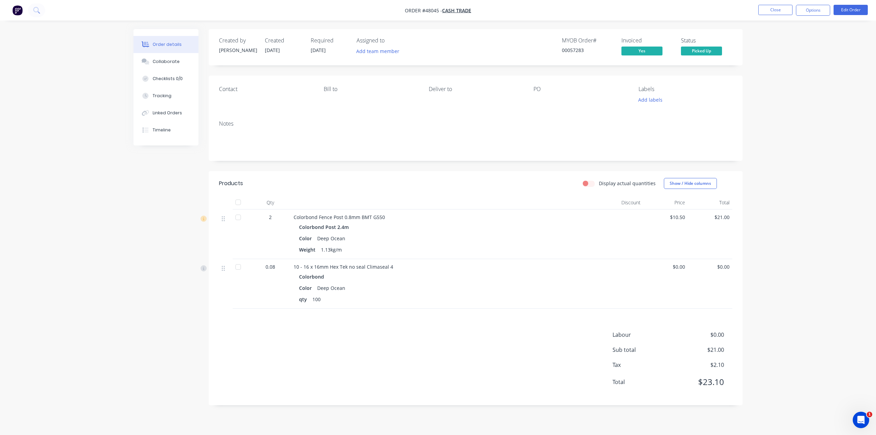
click at [777, 137] on div "Order details Collaborate Checklists 0/0 Tracking Linked Orders Timeline Order …" at bounding box center [438, 217] width 876 height 435
